Goal: Information Seeking & Learning: Check status

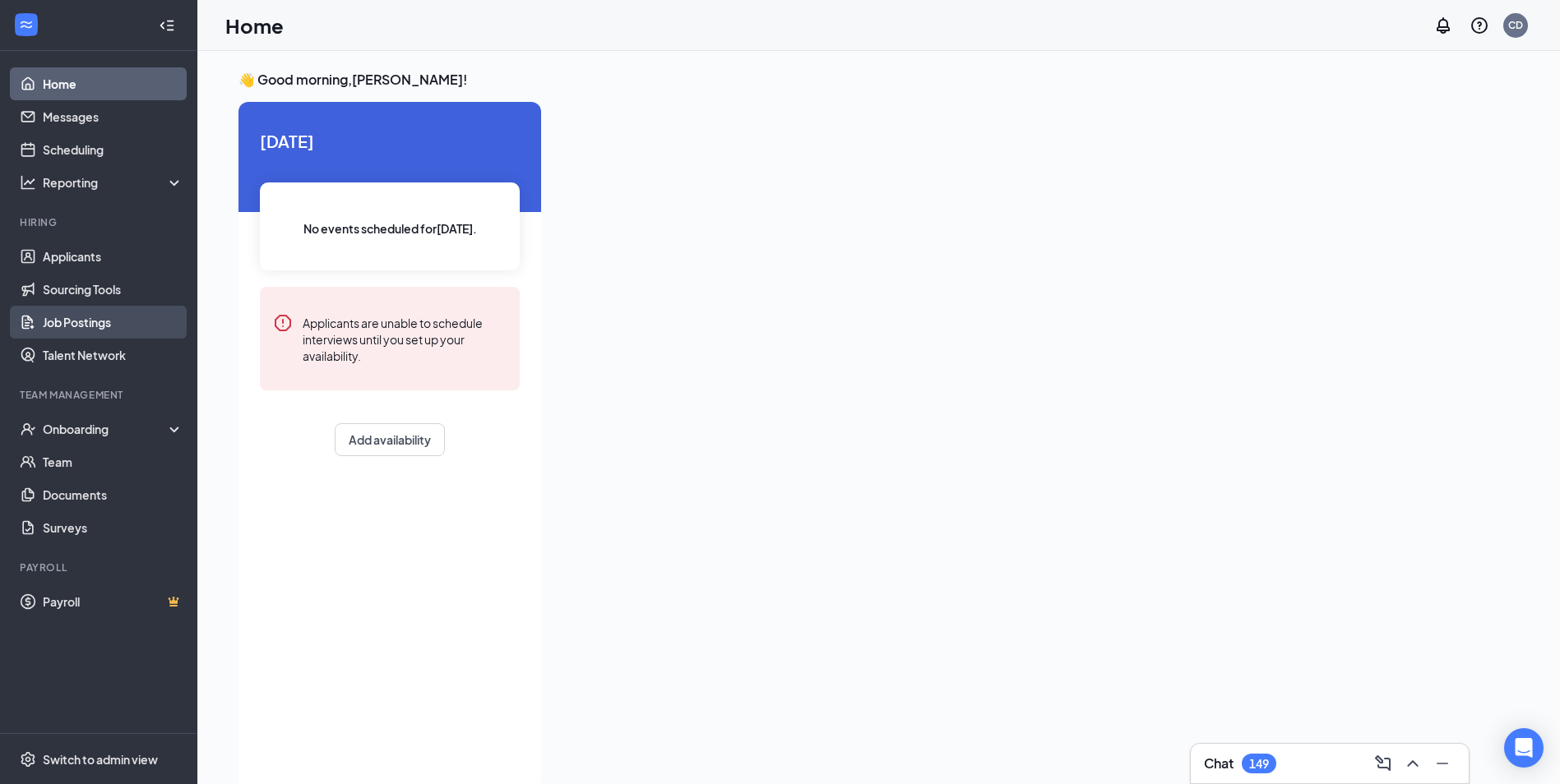
click at [78, 330] on link "Job Postings" at bounding box center [113, 322] width 141 height 33
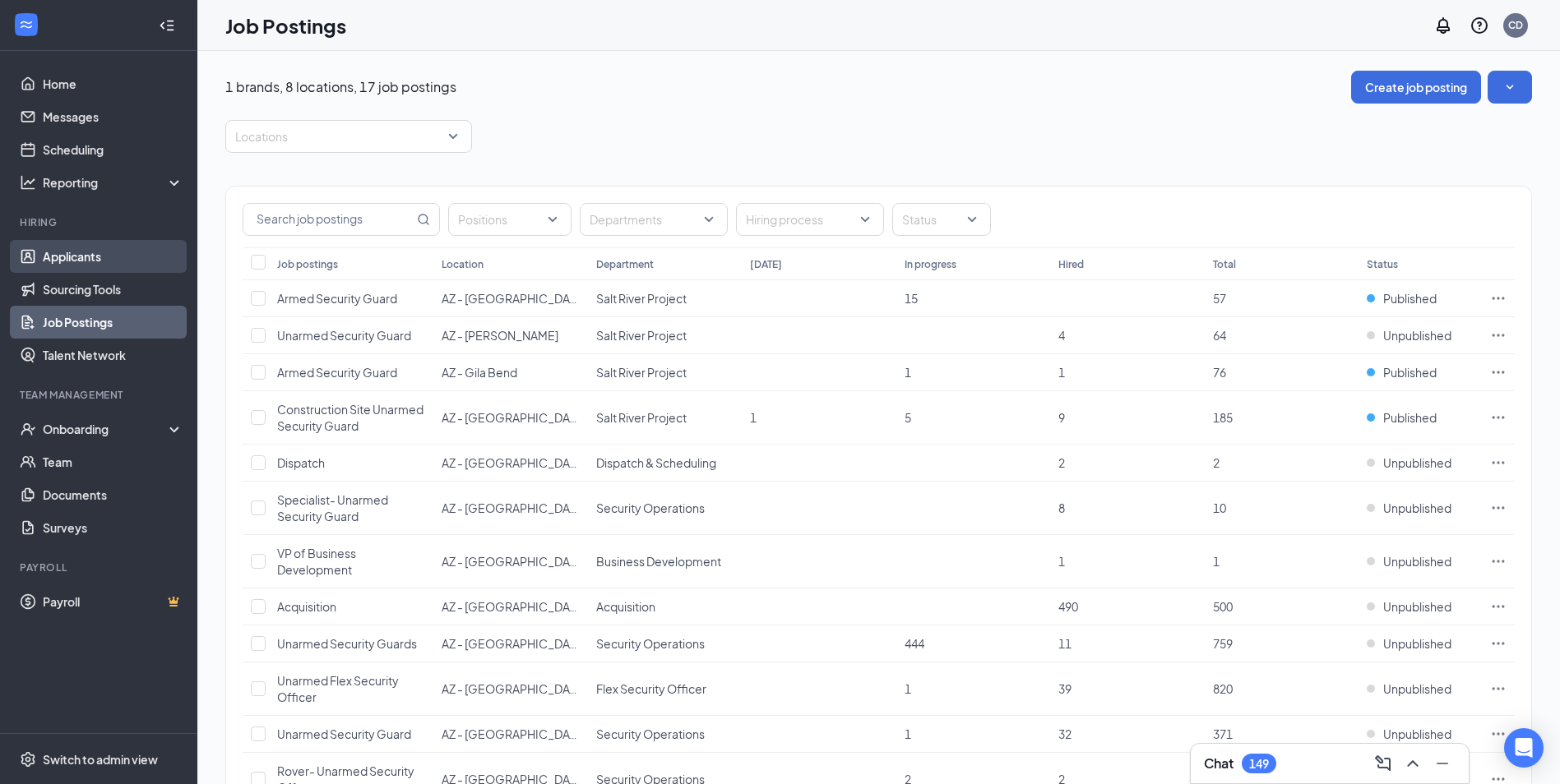
click at [86, 257] on link "Applicants" at bounding box center [113, 257] width 141 height 33
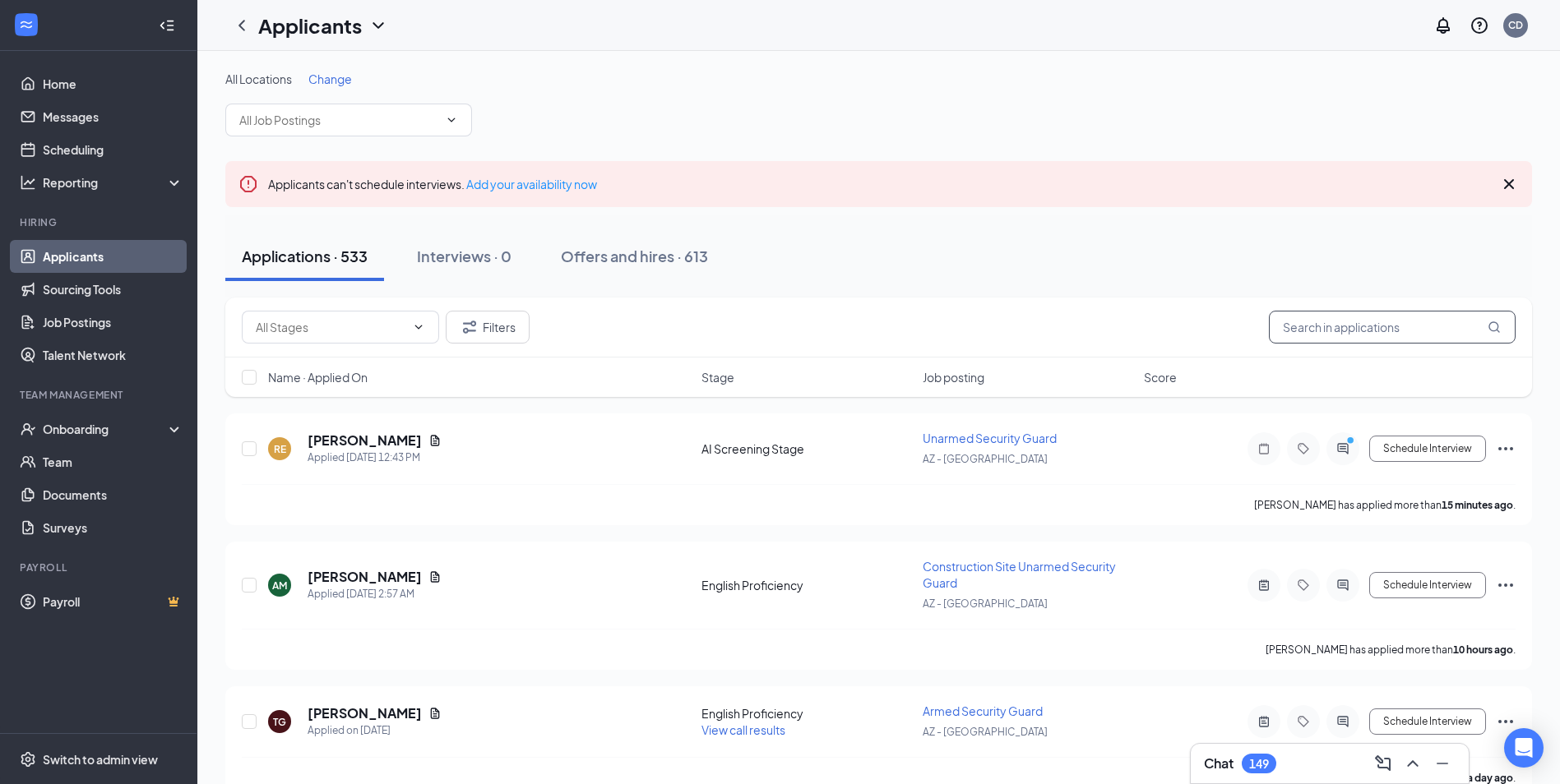
click at [1334, 334] on input "text" at bounding box center [1392, 327] width 247 height 33
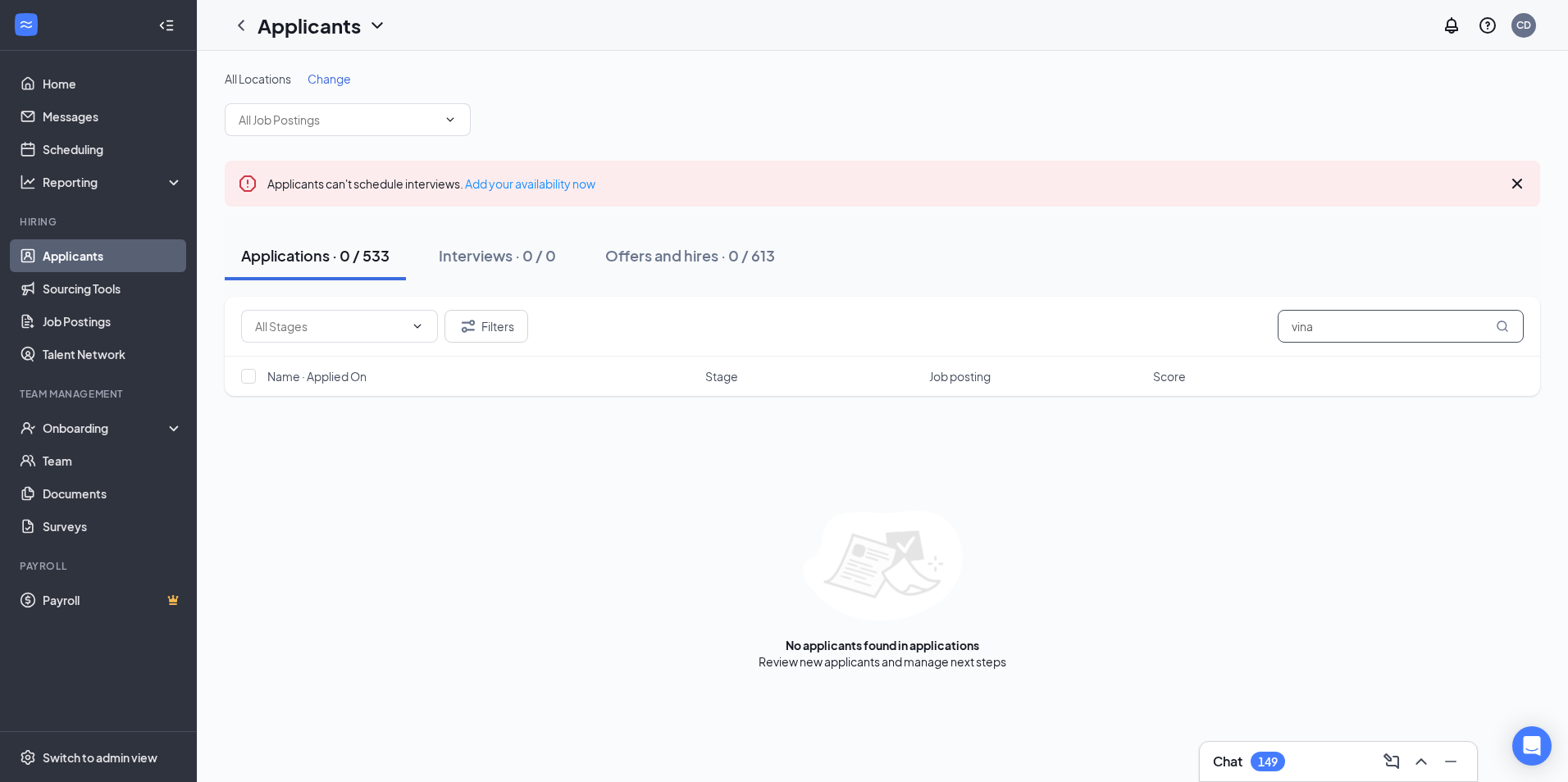
click at [1330, 323] on input "vina" at bounding box center [1401, 326] width 246 height 33
type input "[PERSON_NAME]"
click at [685, 260] on div "Offers and hires · 0 / 613" at bounding box center [690, 255] width 169 height 20
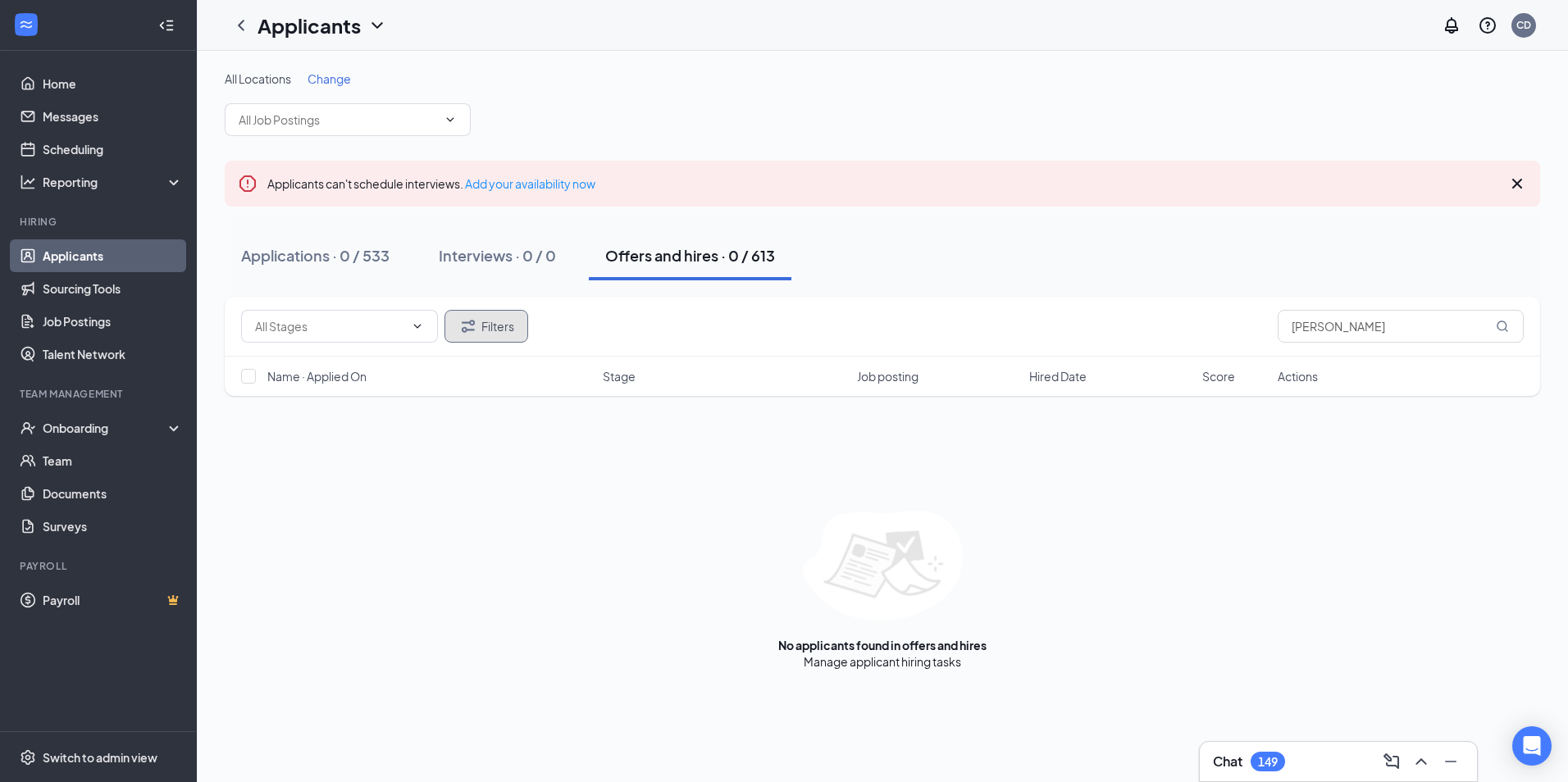
click at [487, 322] on button "Filters" at bounding box center [486, 326] width 84 height 33
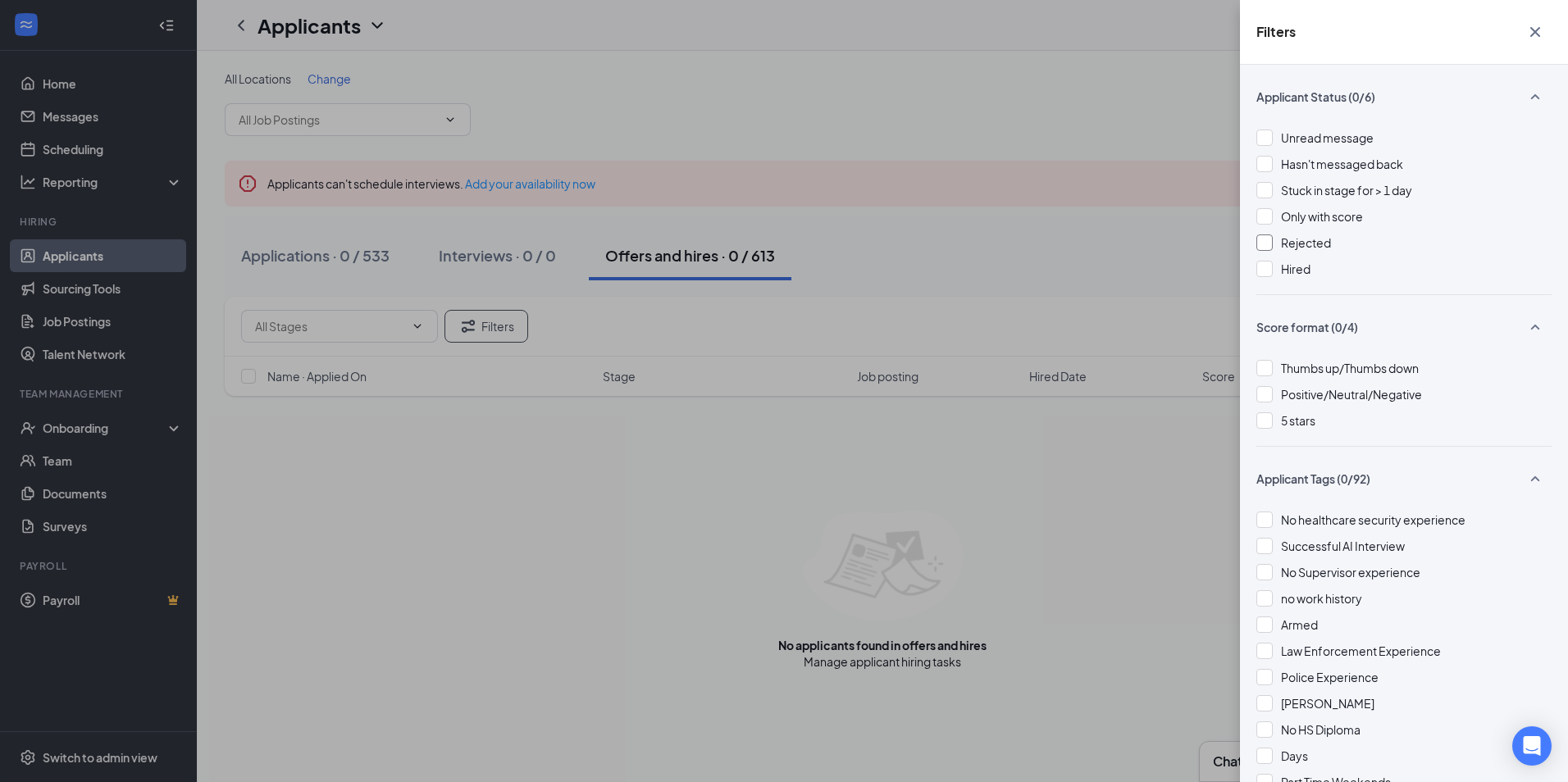
click at [1259, 240] on div at bounding box center [1264, 242] width 16 height 16
click at [1003, 486] on div "Filters Applicant Status (1/6) Unread message Hasn't messaged back Stuck in sta…" at bounding box center [784, 391] width 1568 height 782
click at [1096, 498] on div "Filters Applicant Status (1/6) Unread message Hasn't messaged back Stuck in sta…" at bounding box center [784, 391] width 1568 height 782
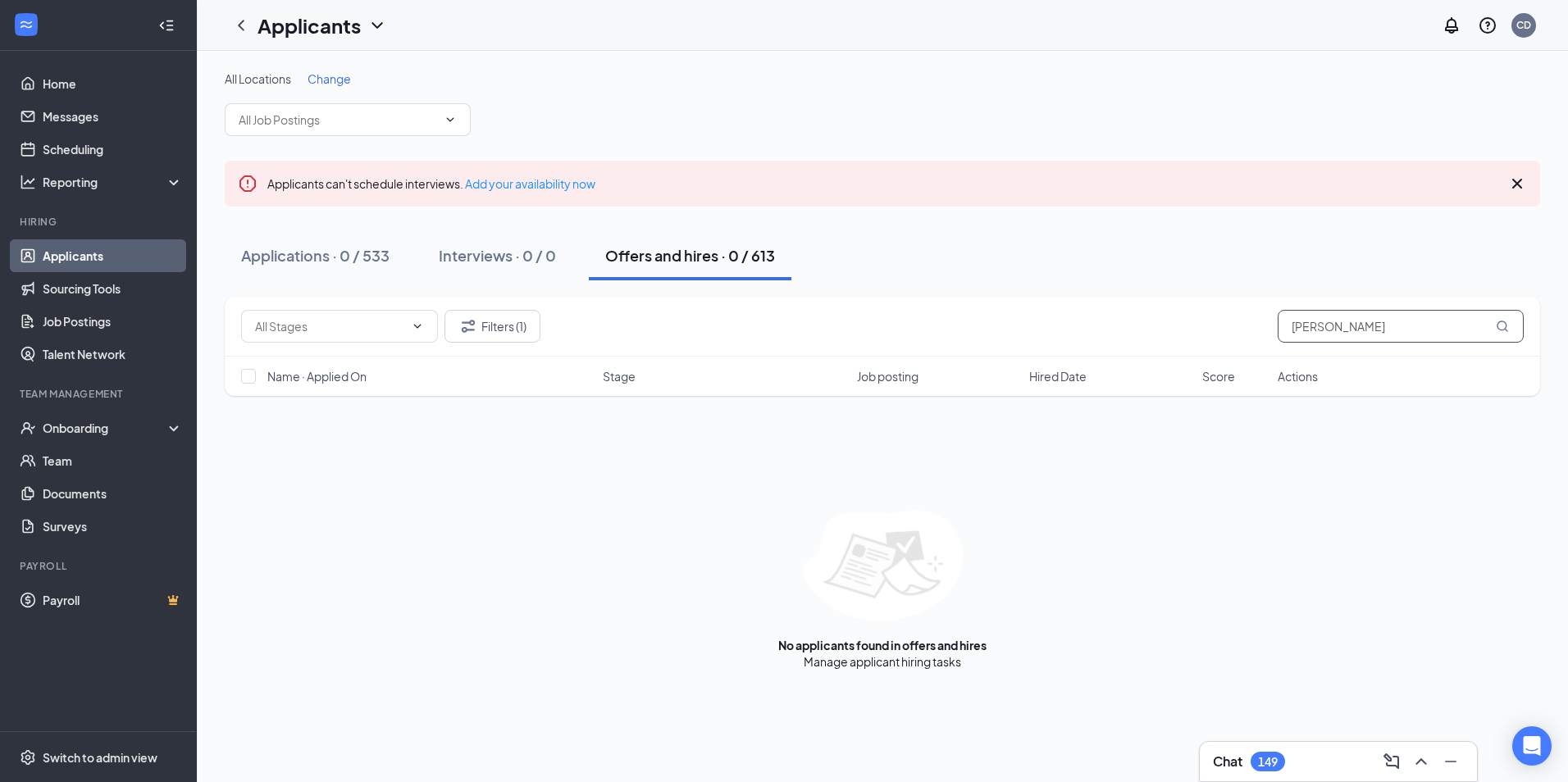
click at [1503, 326] on icon "MagnifyingGlass" at bounding box center [1503, 326] width 13 height 13
click at [340, 258] on div "Applications · 0 / 533" at bounding box center [316, 255] width 148 height 20
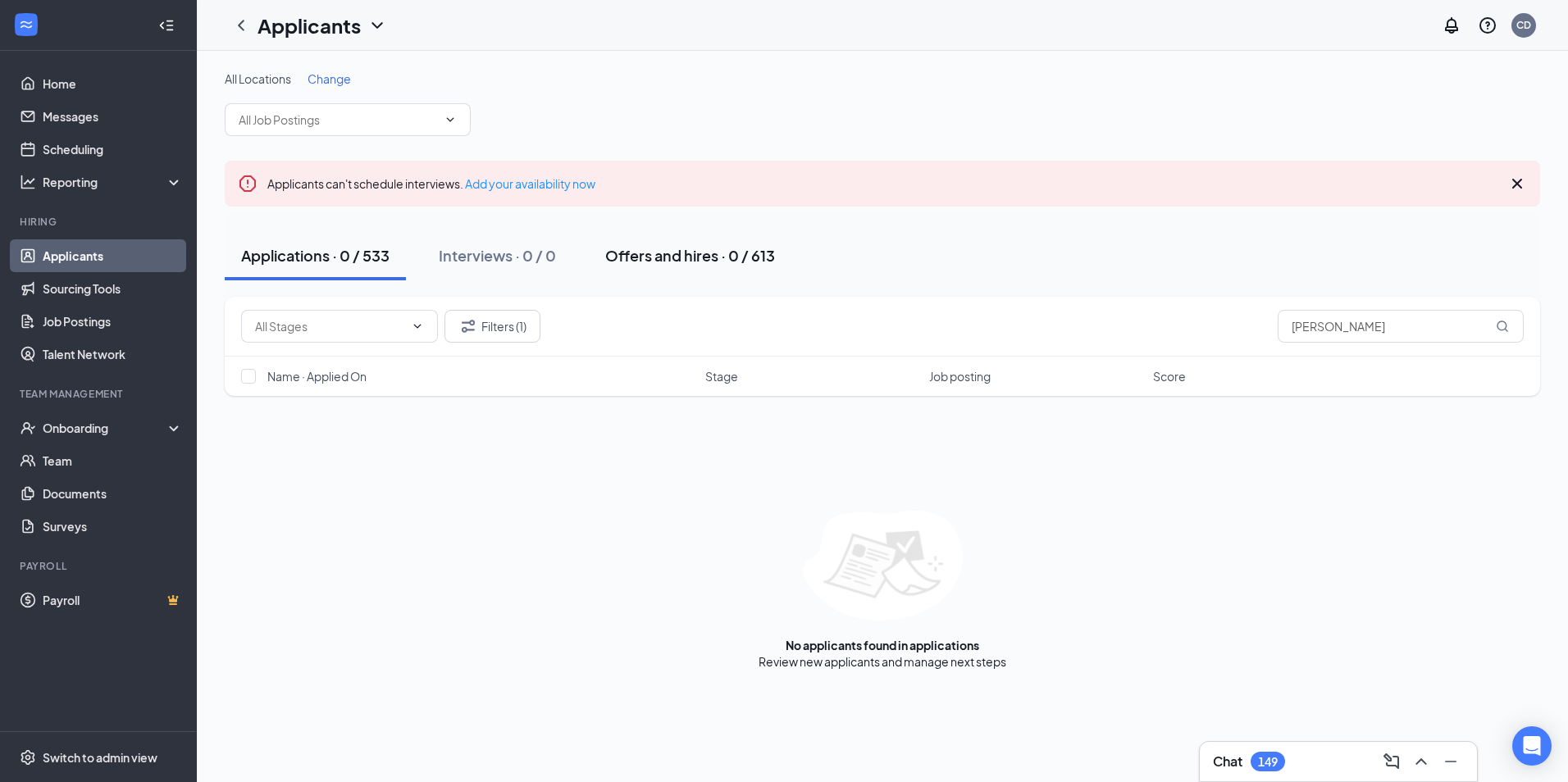
click at [691, 256] on div "Offers and hires · 0 / 613" at bounding box center [690, 255] width 169 height 20
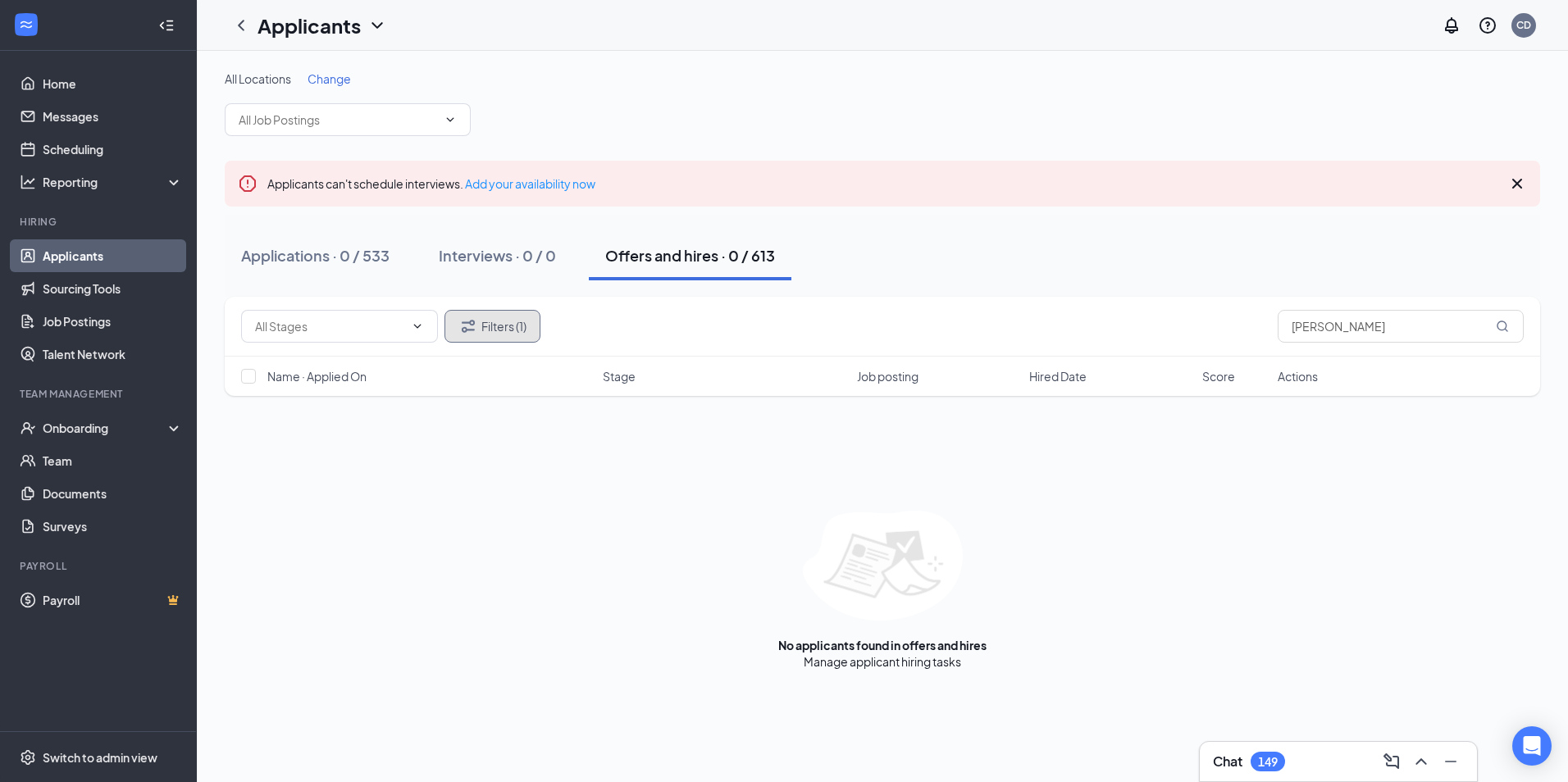
click at [483, 326] on button "Filters (1)" at bounding box center [493, 326] width 96 height 33
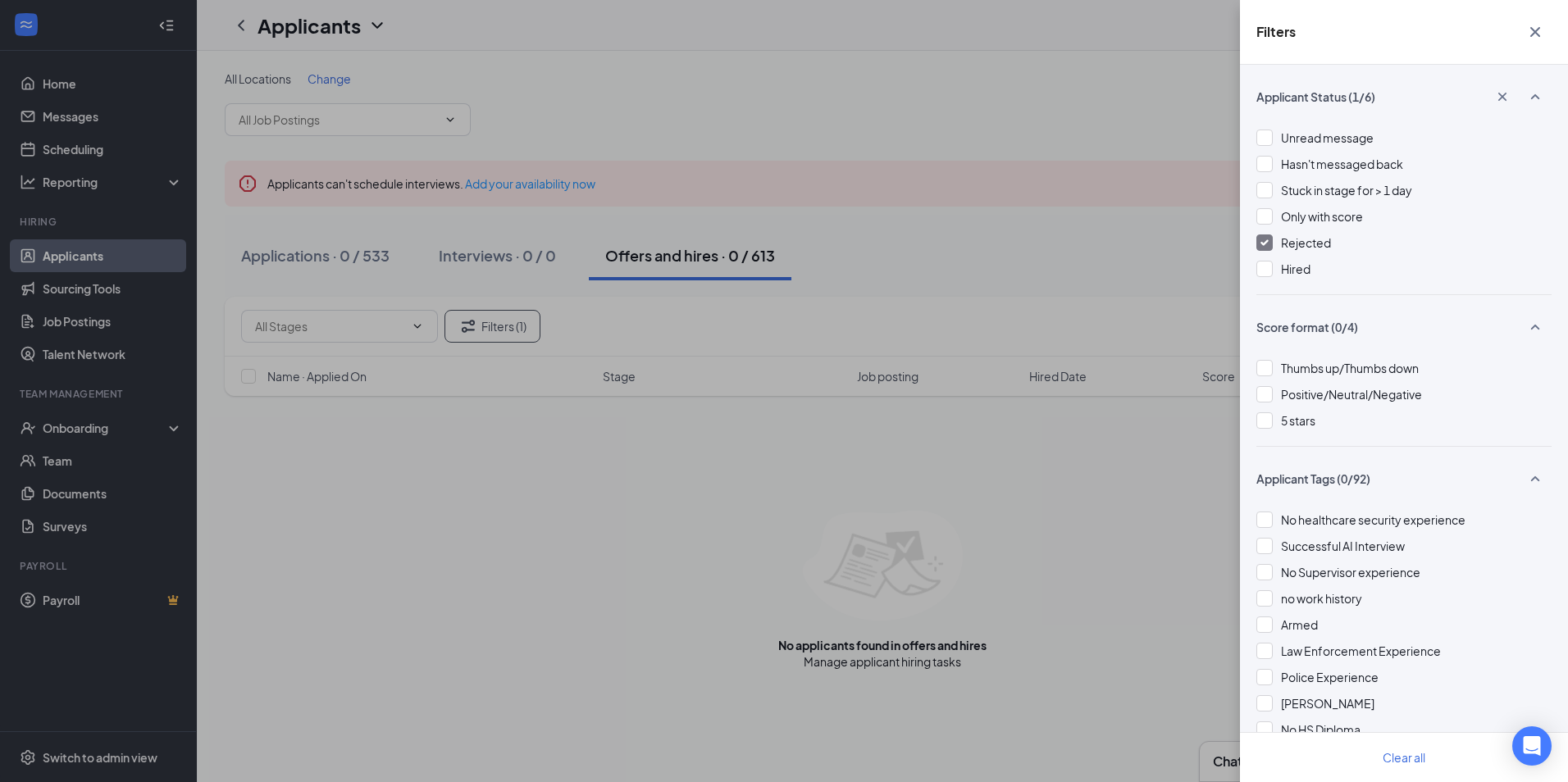
drag, startPoint x: 521, startPoint y: 486, endPoint x: 576, endPoint y: 431, distance: 77.8
click at [526, 478] on div "Filters Applicant Status (1/6) Unread message Hasn't messaged back Stuck in sta…" at bounding box center [784, 391] width 1568 height 782
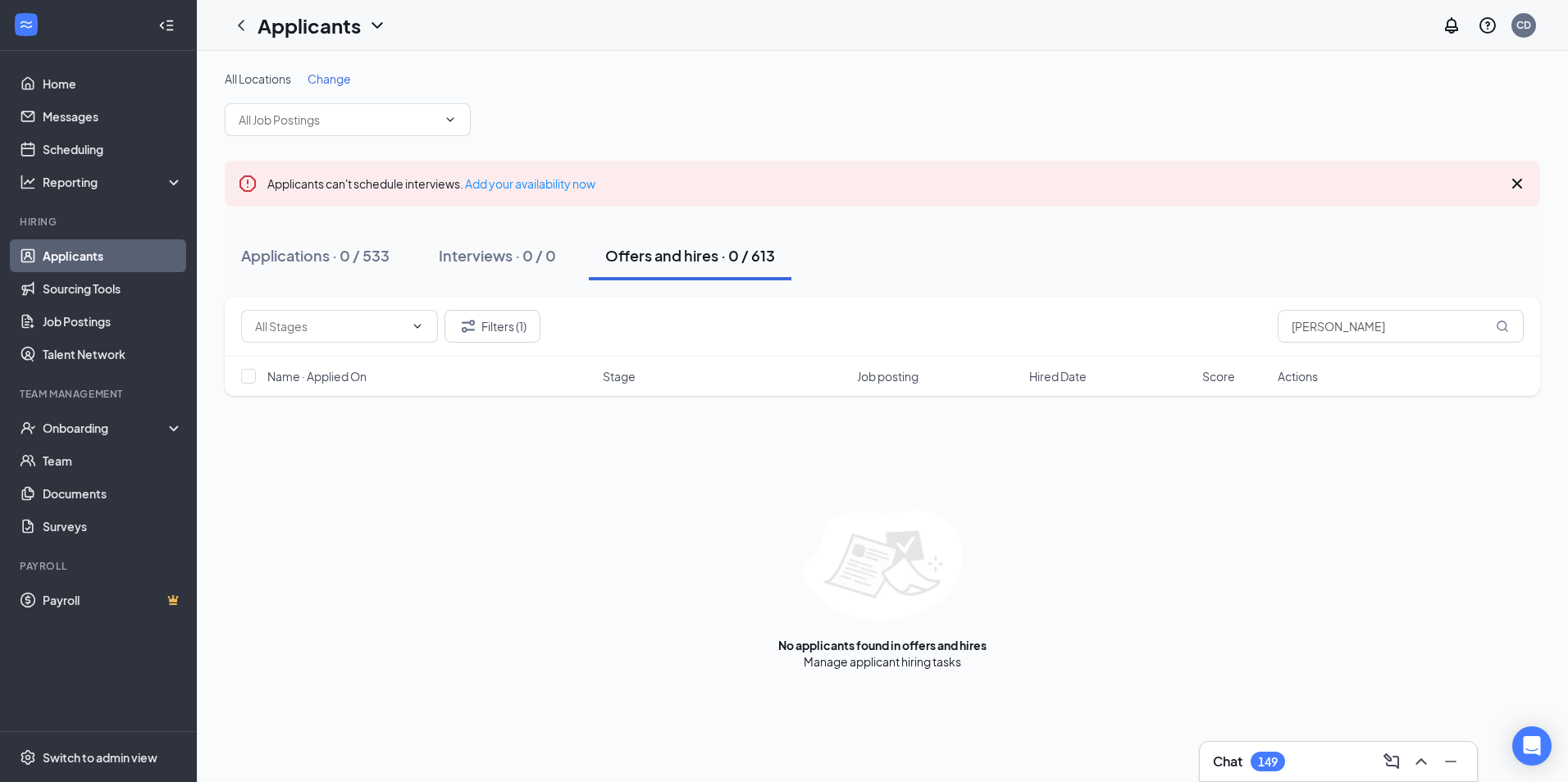
drag, startPoint x: 1115, startPoint y: 555, endPoint x: 1142, endPoint y: 529, distance: 37.5
click at [1142, 529] on div "No applicants found in offers and hires Manage applicant hiring tasks" at bounding box center [882, 590] width 1315 height 159
click at [453, 490] on div "Filters (1) [PERSON_NAME] Name · Applied On Stage Job posting Hired Date Score …" at bounding box center [882, 484] width 1315 height 373
click at [1038, 276] on div "Applications · 0 / 533 Interviews · 0 / 0 Offers and hires · 0 / 613" at bounding box center [882, 255] width 1315 height 49
drag, startPoint x: 1421, startPoint y: 332, endPoint x: 1218, endPoint y: 332, distance: 203.0
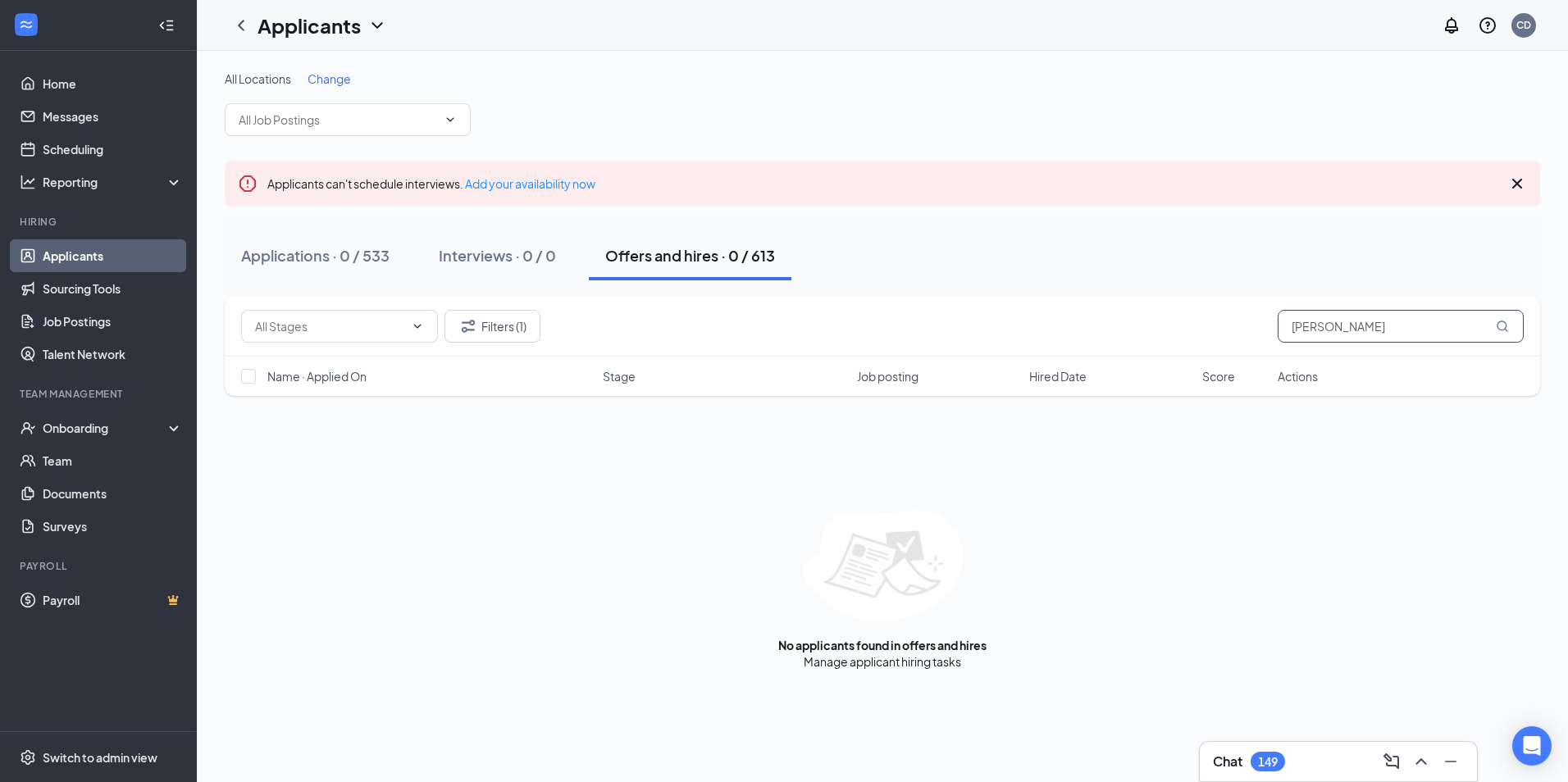
click at [1218, 332] on div "Filters (1) [PERSON_NAME]" at bounding box center [882, 326] width 1282 height 33
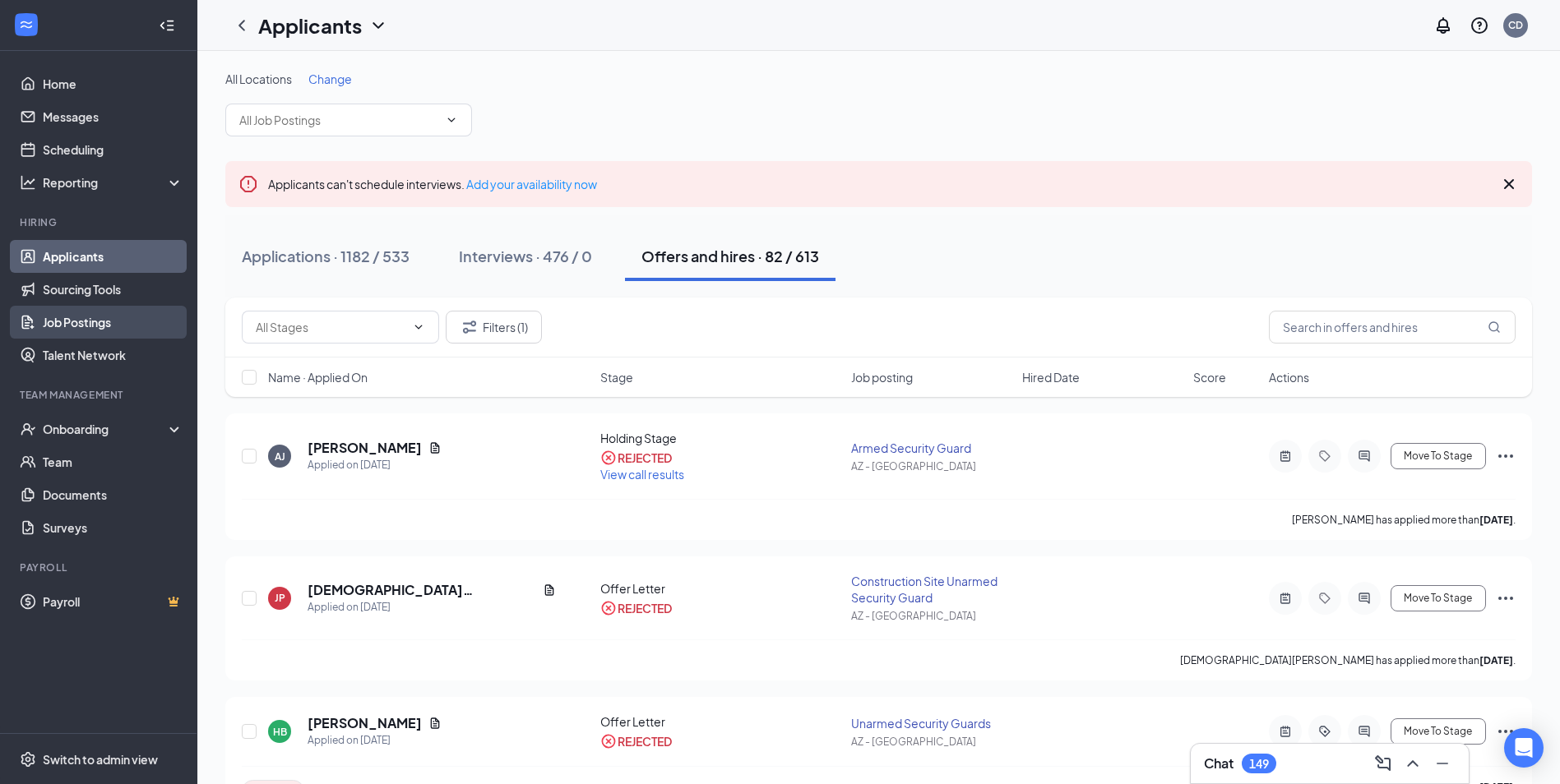
click at [97, 323] on link "Job Postings" at bounding box center [113, 322] width 141 height 33
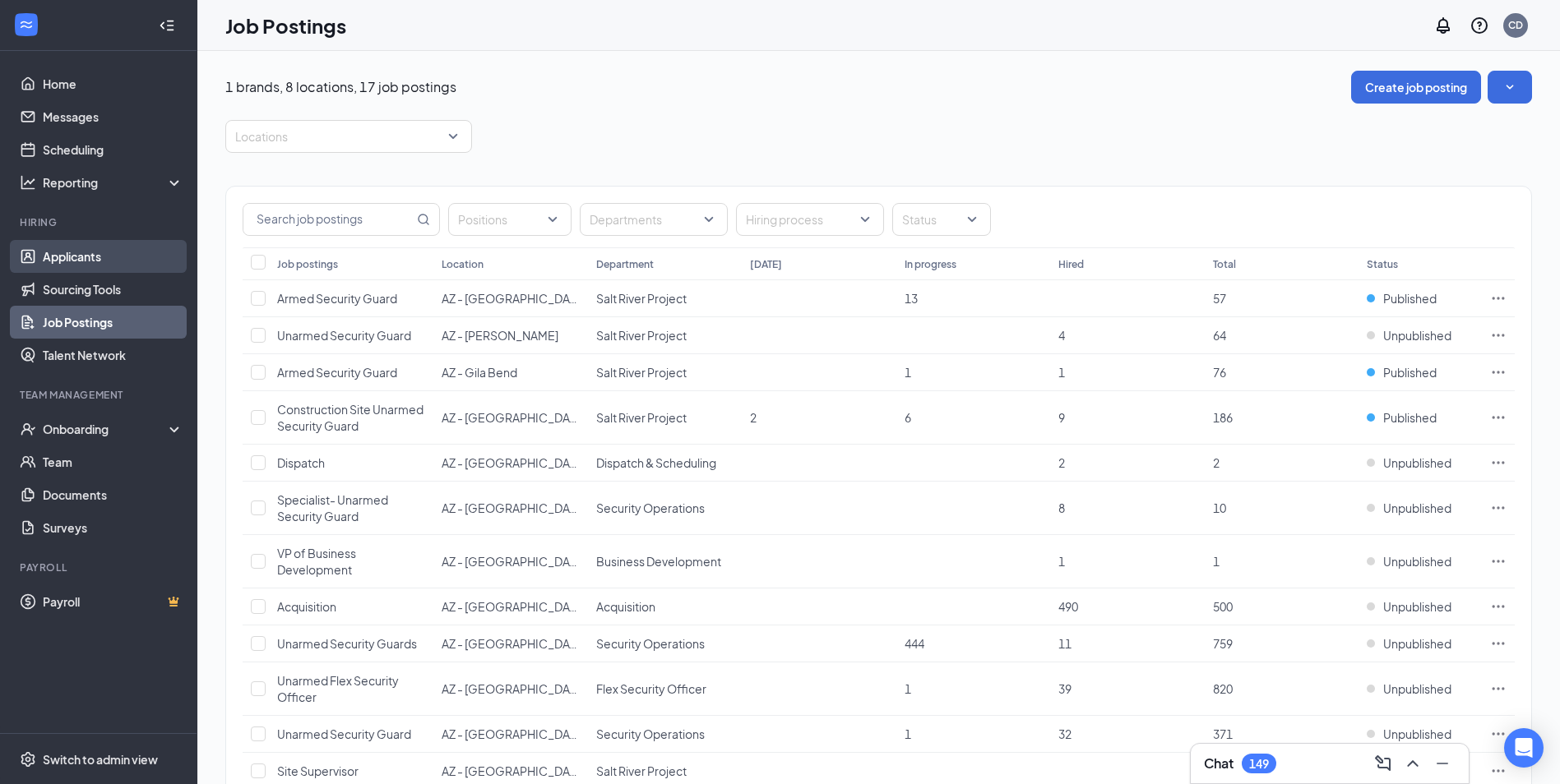
click at [96, 254] on link "Applicants" at bounding box center [113, 257] width 141 height 33
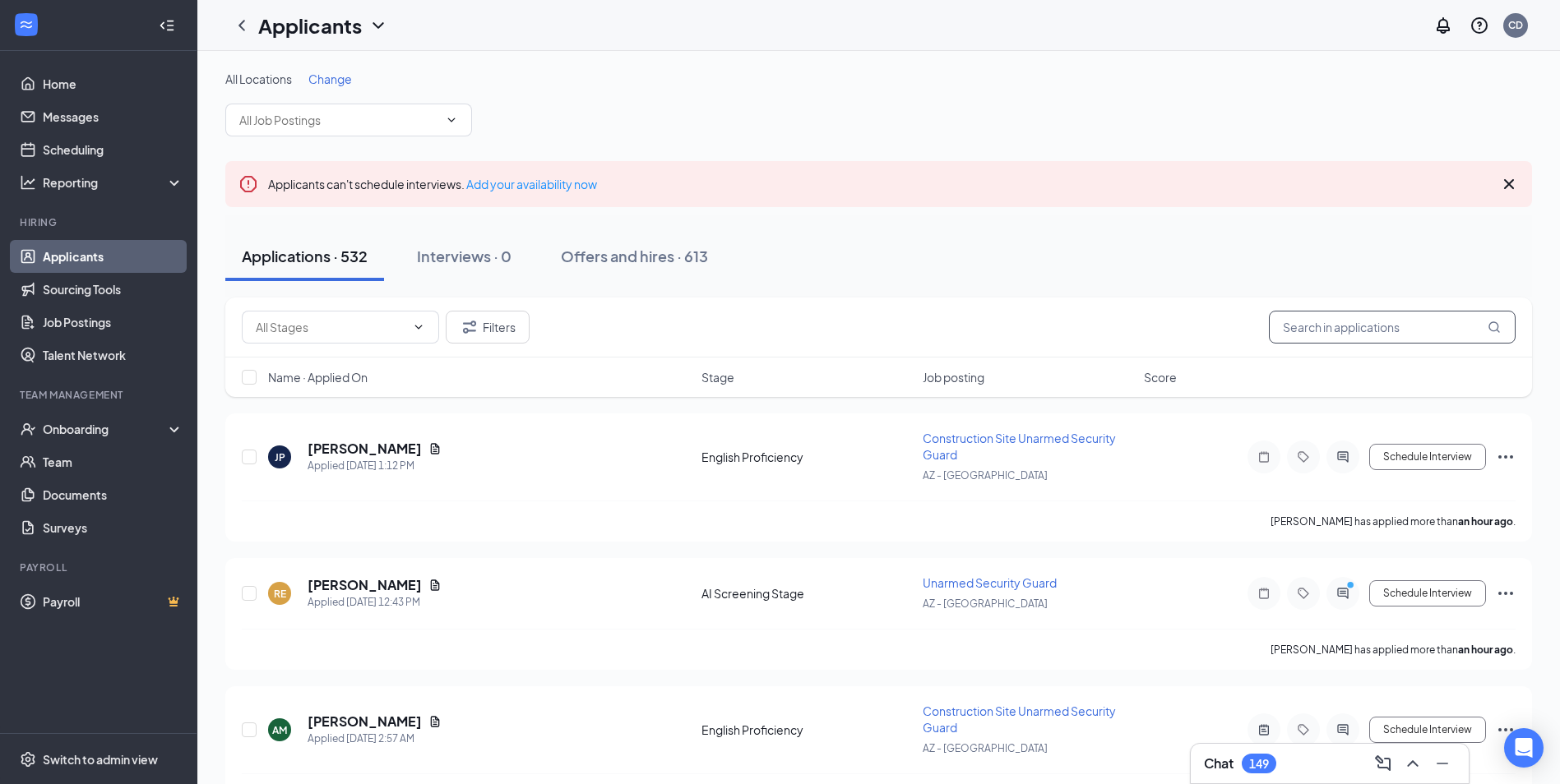
click at [1323, 328] on input "text" at bounding box center [1392, 327] width 247 height 33
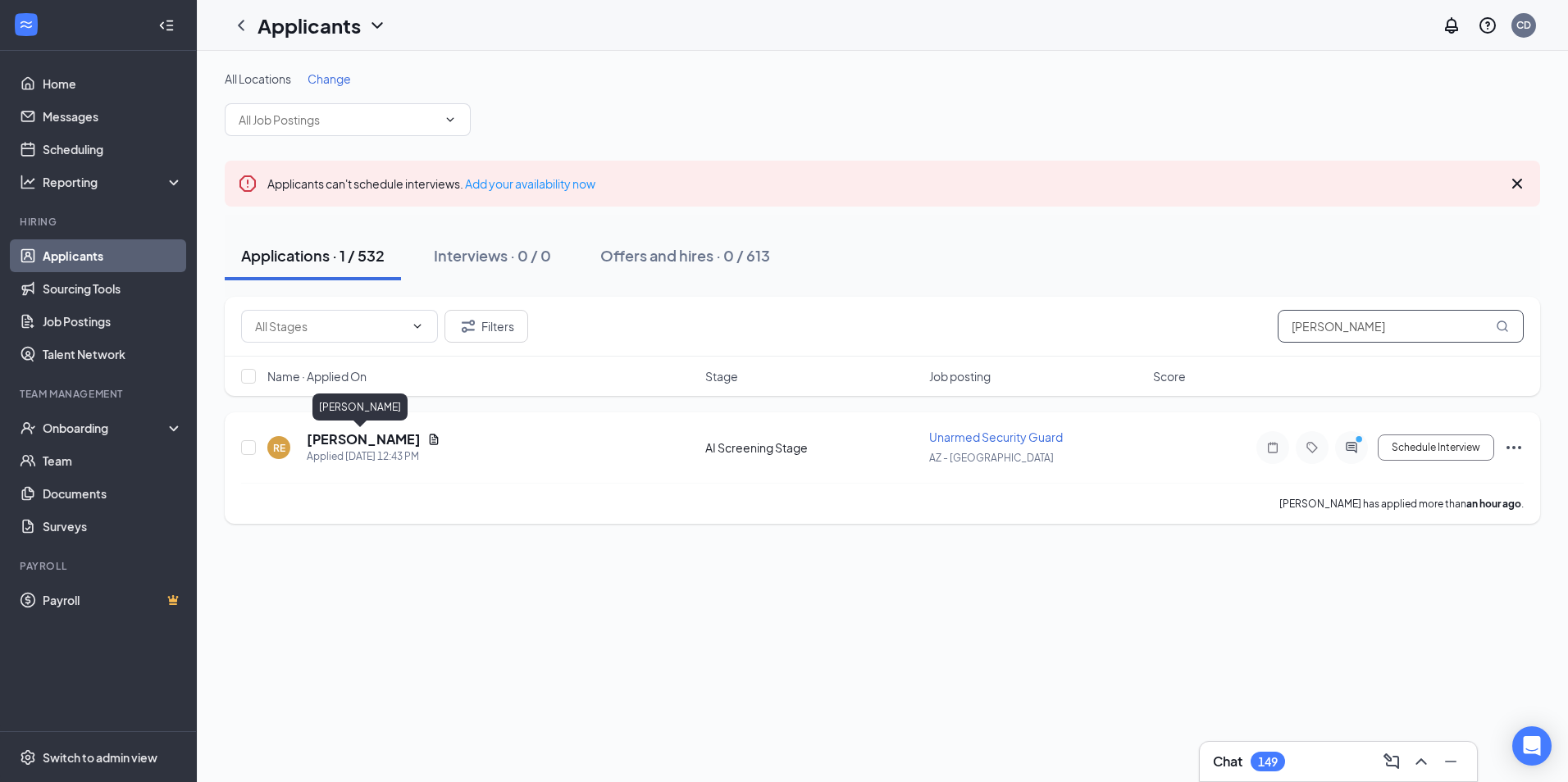
type input "[PERSON_NAME]"
click at [358, 441] on h5 "[PERSON_NAME]" at bounding box center [364, 439] width 114 height 18
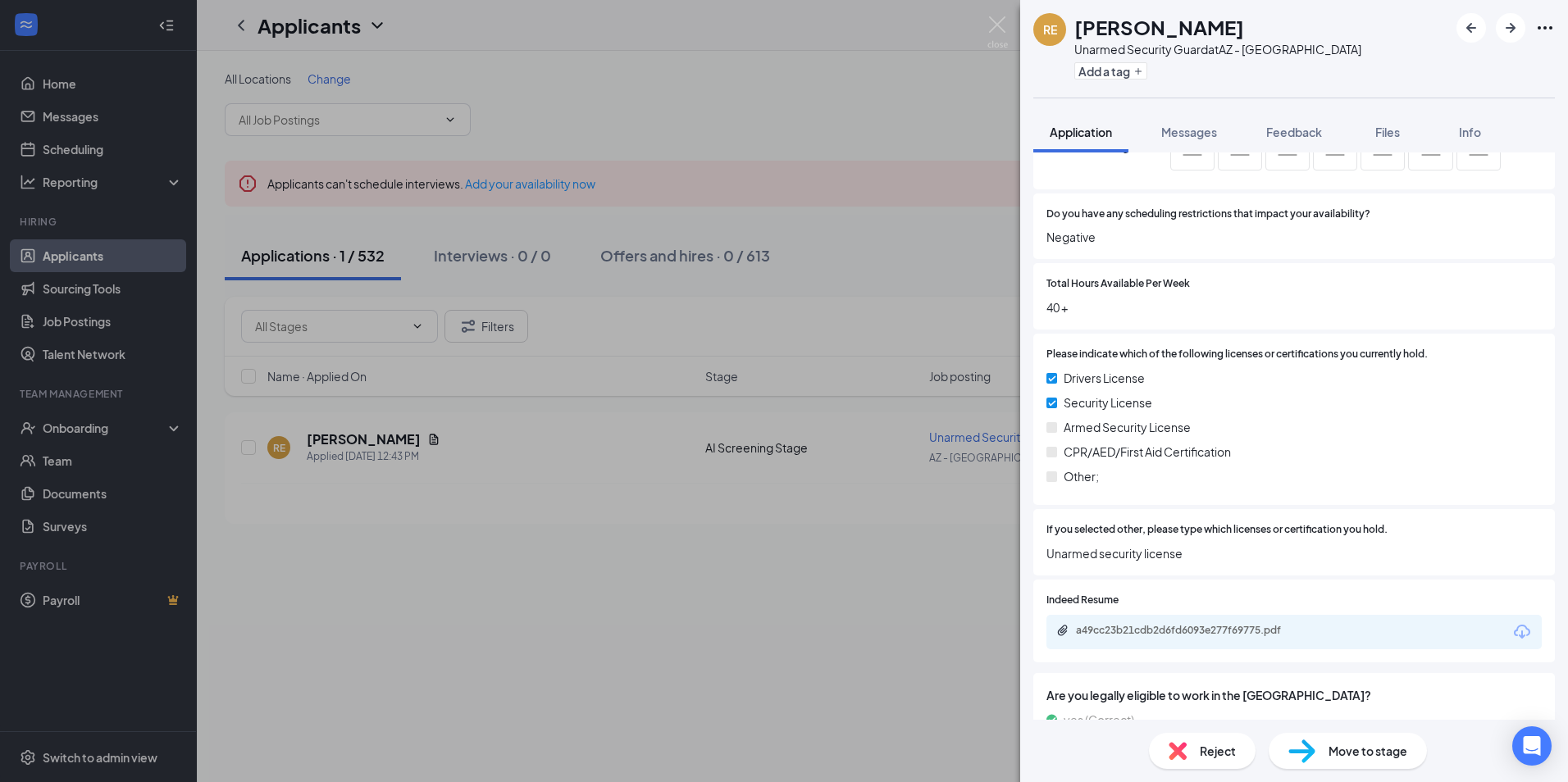
scroll to position [769, 0]
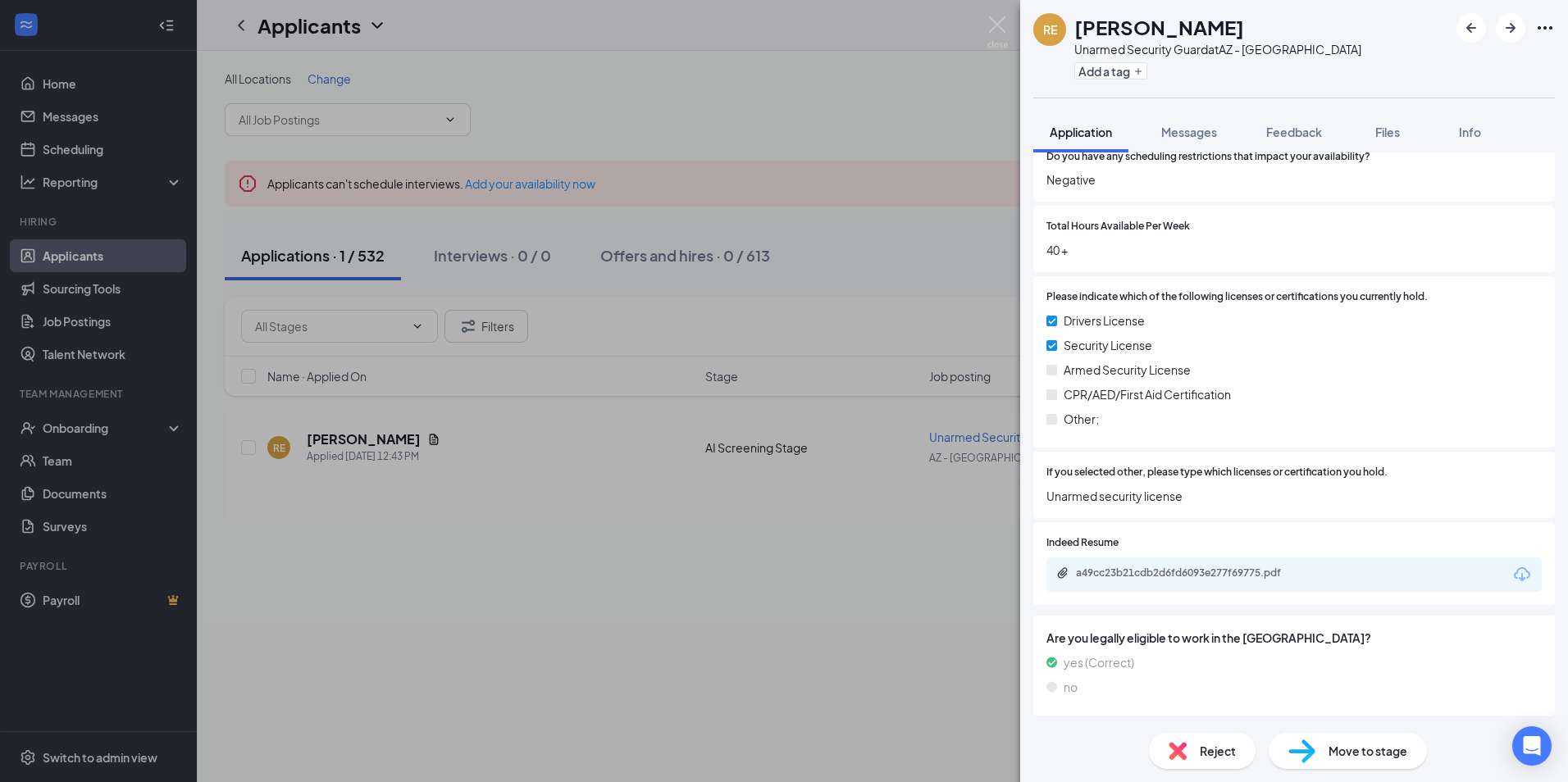
click at [746, 511] on div "RE [PERSON_NAME] Unarmed Security Guard at [GEOGRAPHIC_DATA] Add a tag Applicat…" at bounding box center [784, 391] width 1568 height 782
